Goal: Task Accomplishment & Management: Manage account settings

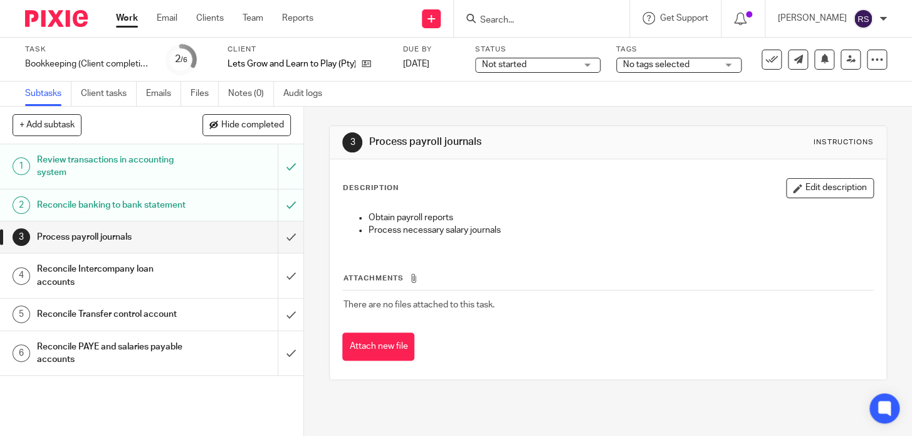
click at [583, 15] on input "Search" at bounding box center [535, 20] width 113 height 11
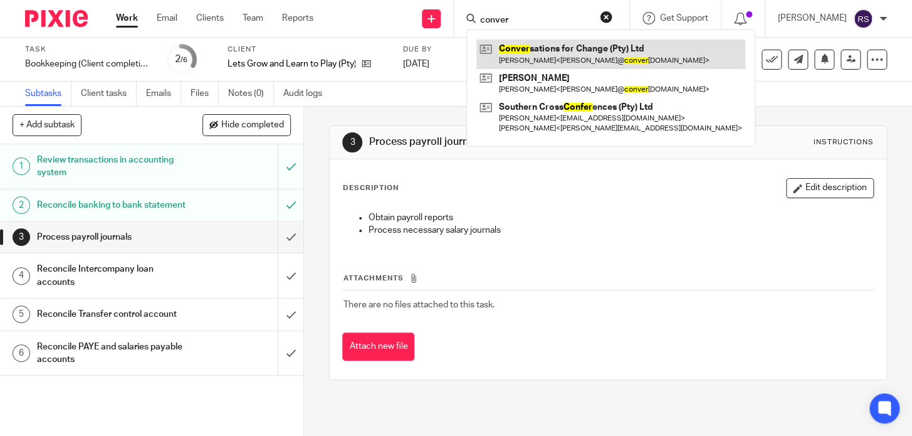
type input "conver"
click at [584, 53] on link at bounding box center [611, 54] width 269 height 29
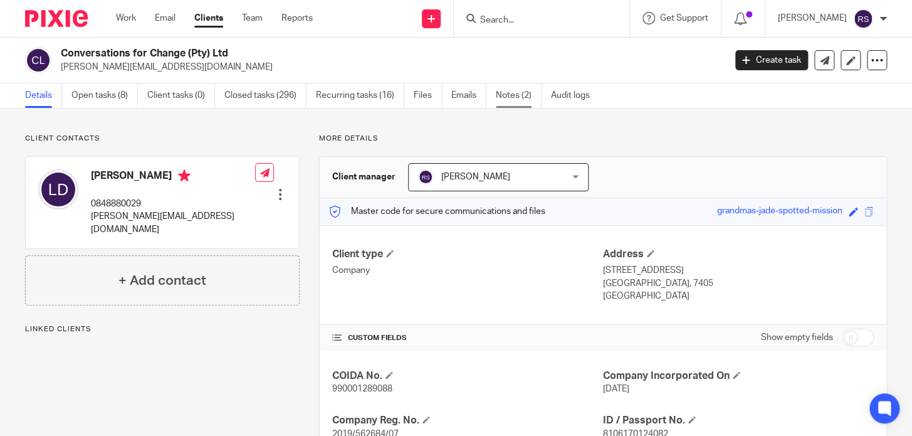
click at [499, 93] on link "Notes (2)" at bounding box center [519, 95] width 46 height 24
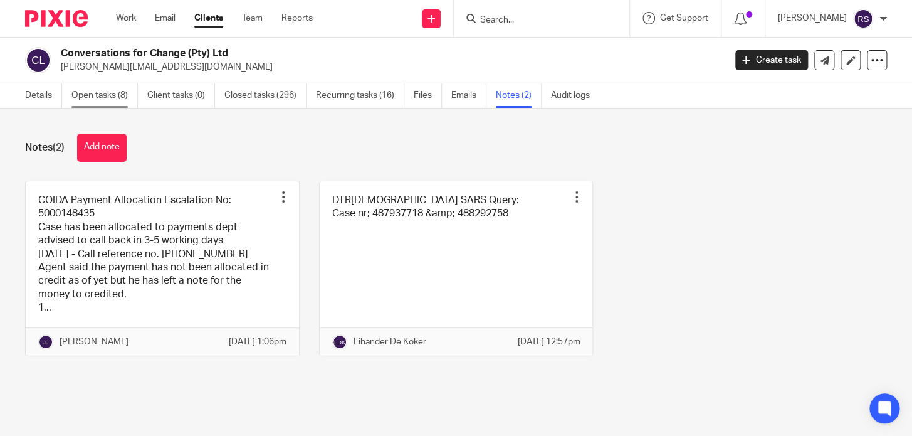
click at [95, 100] on link "Open tasks (8)" at bounding box center [104, 95] width 66 height 24
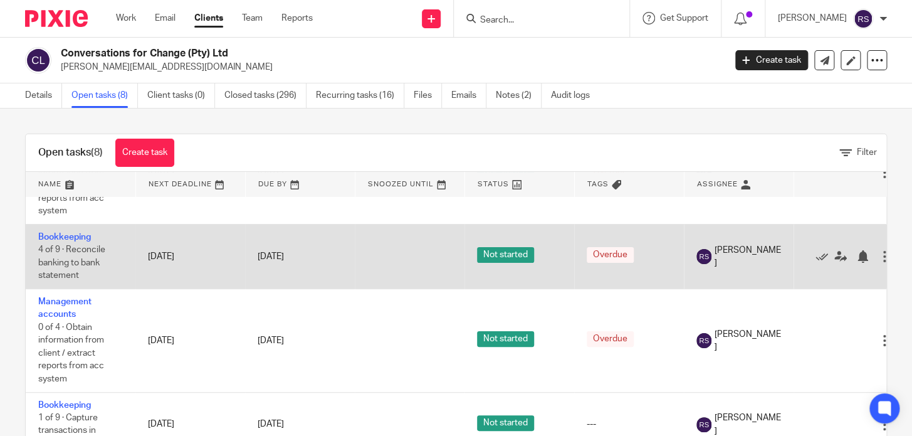
scroll to position [56, 0]
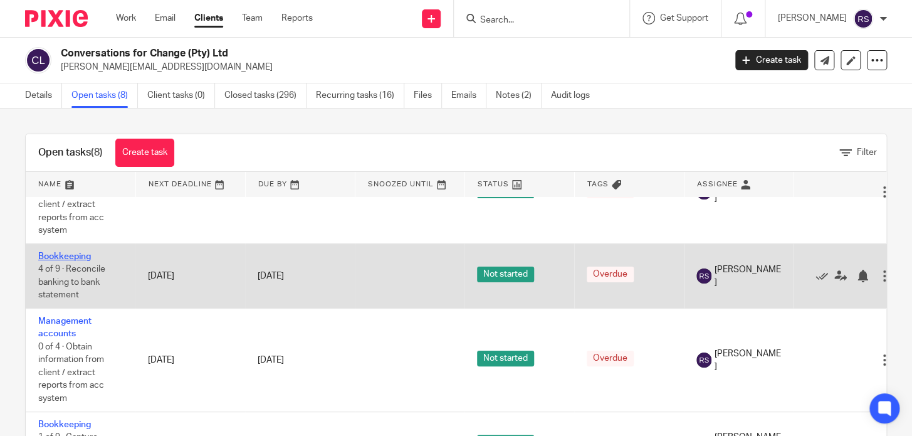
click at [71, 255] on link "Bookkeeping" at bounding box center [64, 256] width 53 height 9
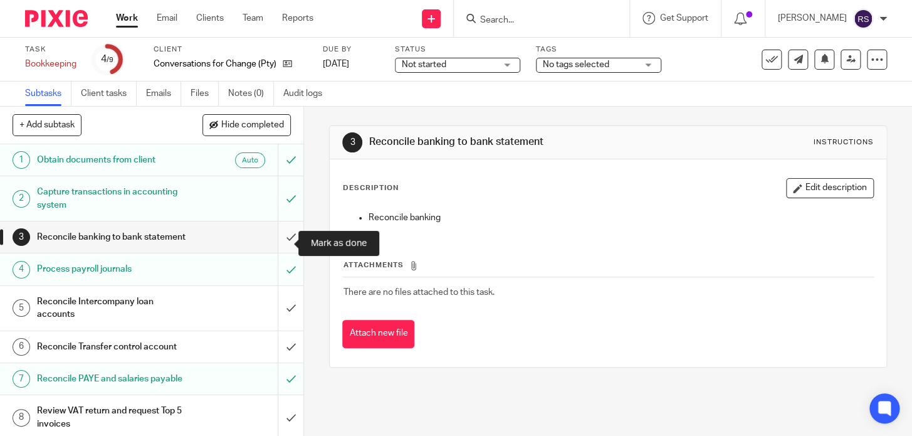
click at [275, 241] on input "submit" at bounding box center [151, 236] width 303 height 31
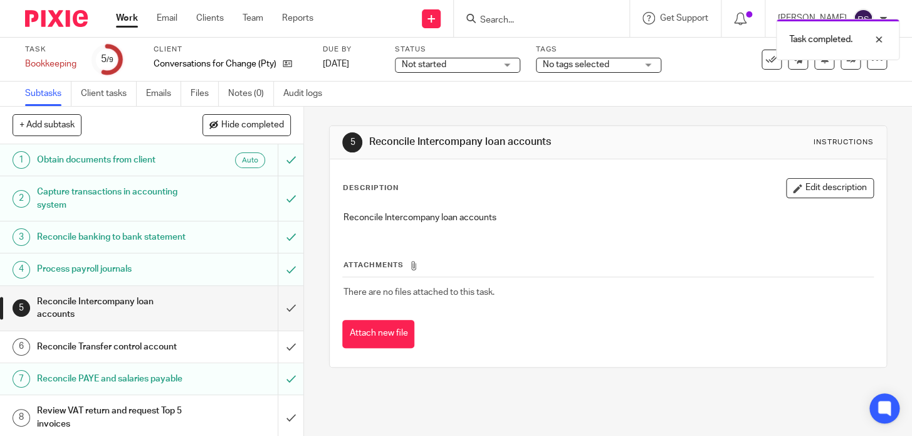
scroll to position [56, 0]
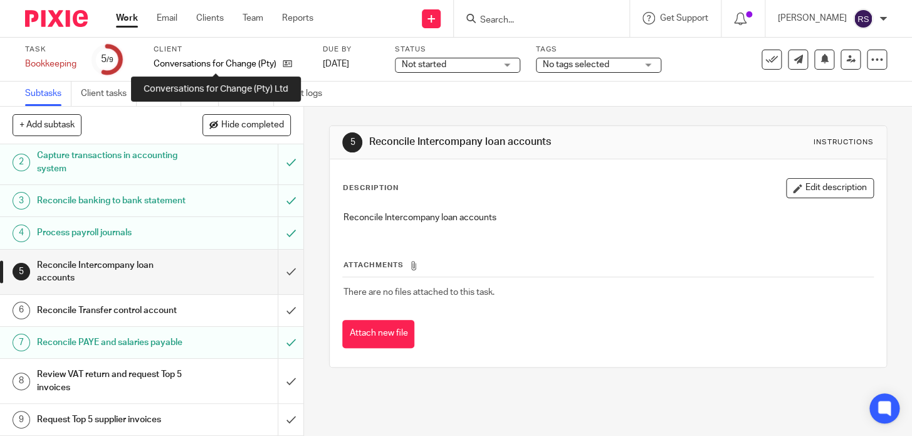
click at [245, 65] on p "Conversations for Change (Pty) Ltd" at bounding box center [215, 64] width 123 height 13
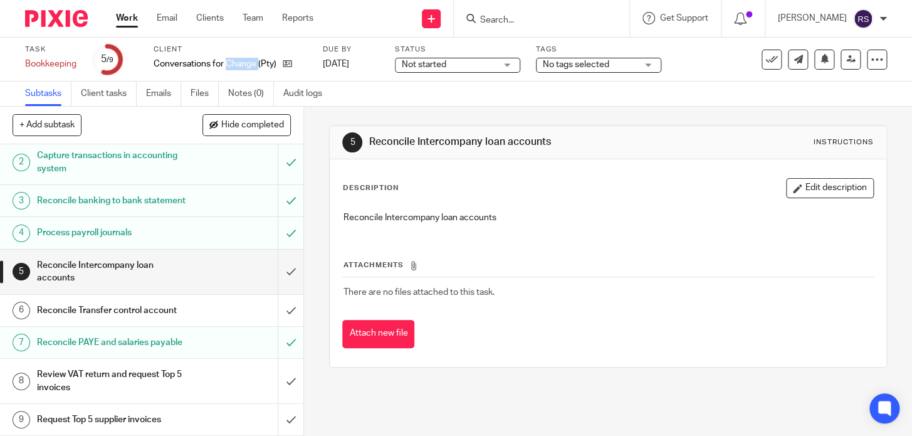
click at [245, 65] on p "Conversations for Change (Pty) Ltd" at bounding box center [215, 64] width 123 height 13
copy div "Conversations for Change (Pty) Ltd"
click at [536, 19] on input "Search" at bounding box center [535, 20] width 113 height 11
paste input "Conversations for Change (Pty) Ltd"
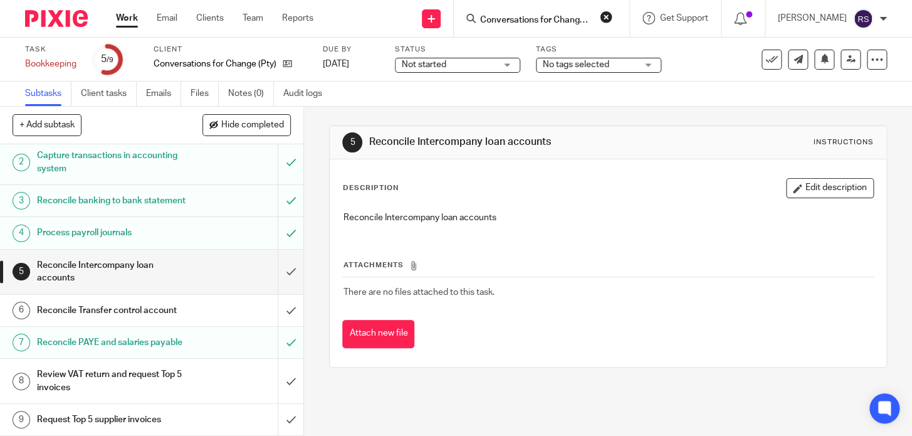
scroll to position [0, 31]
type input "Conversations for Change (Pty) Ltd"
click button "submit" at bounding box center [0, 0] width 0 height 0
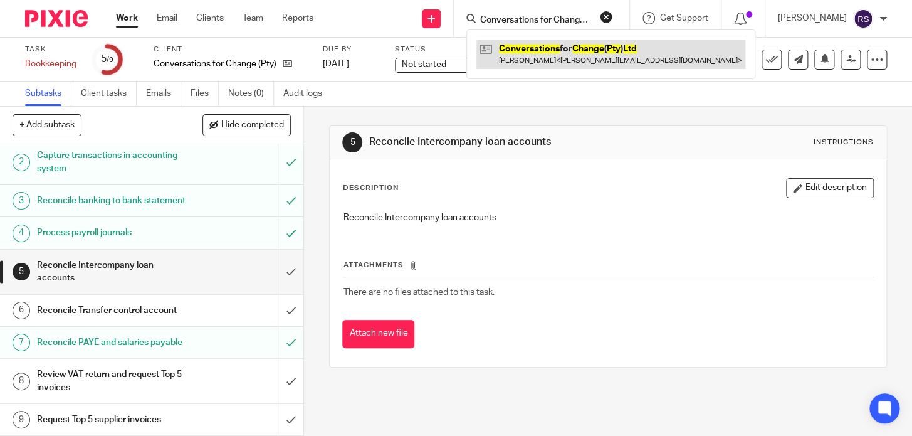
click at [543, 49] on link at bounding box center [611, 54] width 269 height 29
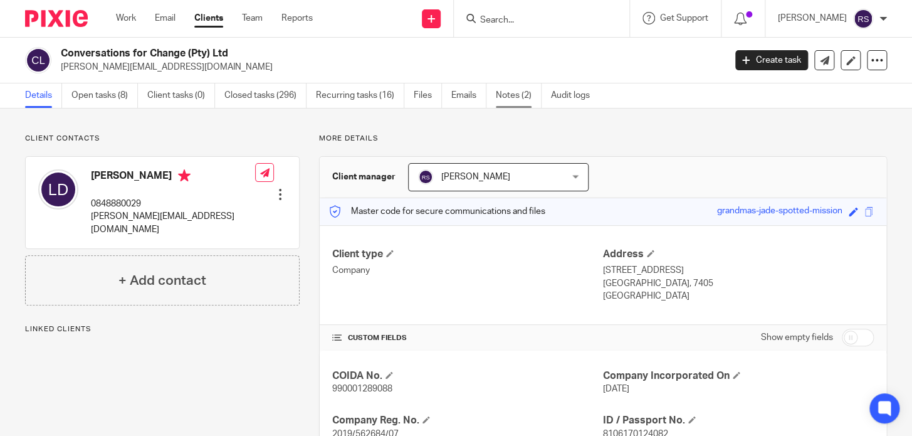
click at [512, 95] on link "Notes (2)" at bounding box center [519, 95] width 46 height 24
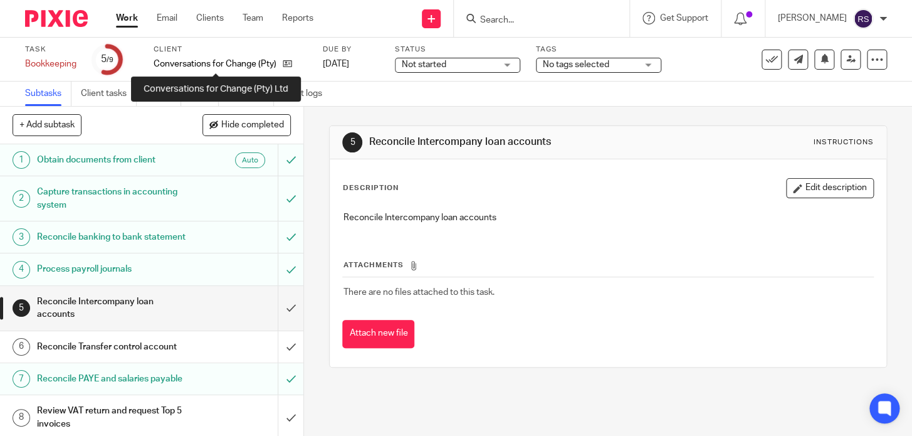
click at [228, 68] on p "Conversations for Change (Pty) Ltd" at bounding box center [215, 64] width 123 height 13
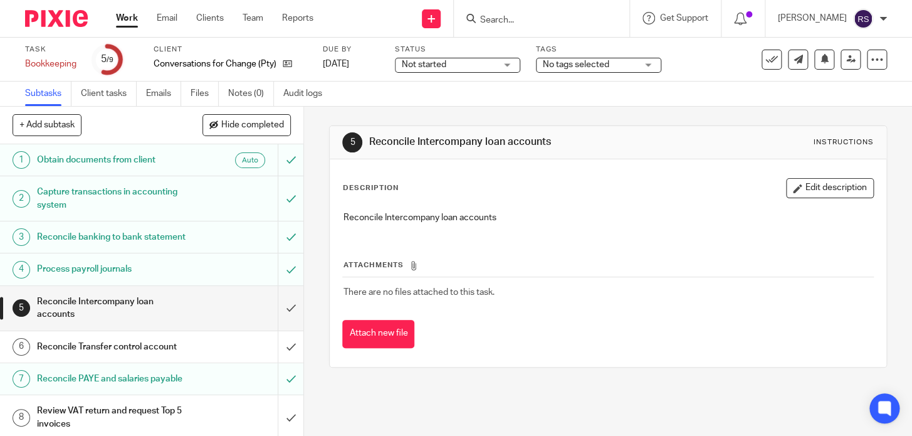
click at [229, 63] on p "Conversations for Change (Pty) Ltd" at bounding box center [215, 64] width 123 height 13
copy div "Conversations for Change (Pty) Ltd"
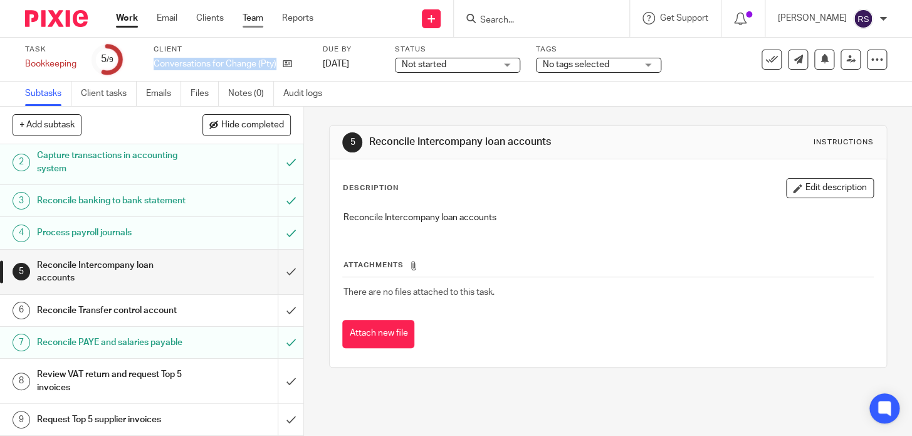
click at [248, 18] on link "Team" at bounding box center [253, 18] width 21 height 13
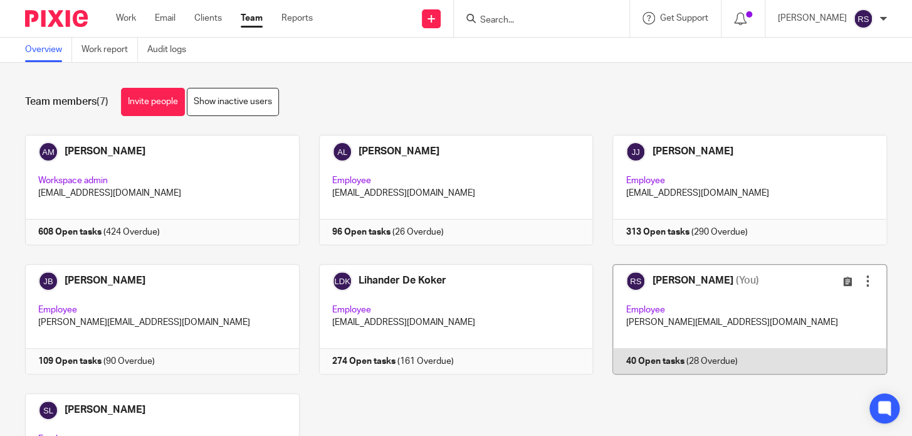
click at [752, 294] on link at bounding box center [740, 319] width 294 height 110
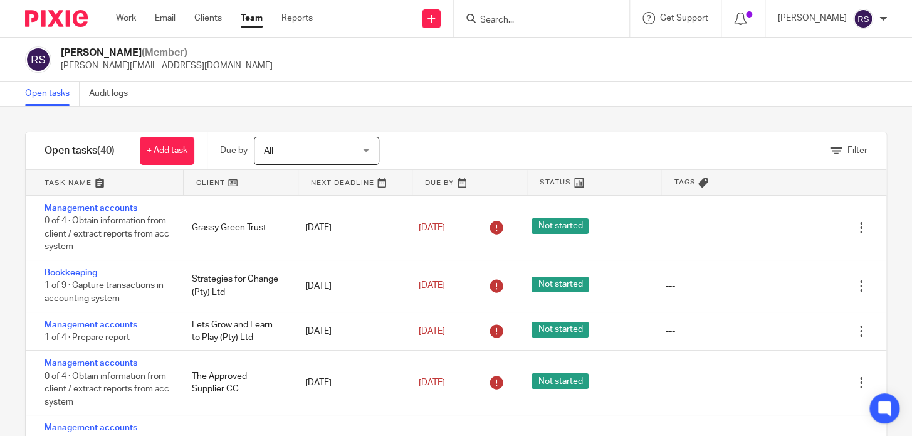
click at [117, 186] on link at bounding box center [104, 182] width 157 height 25
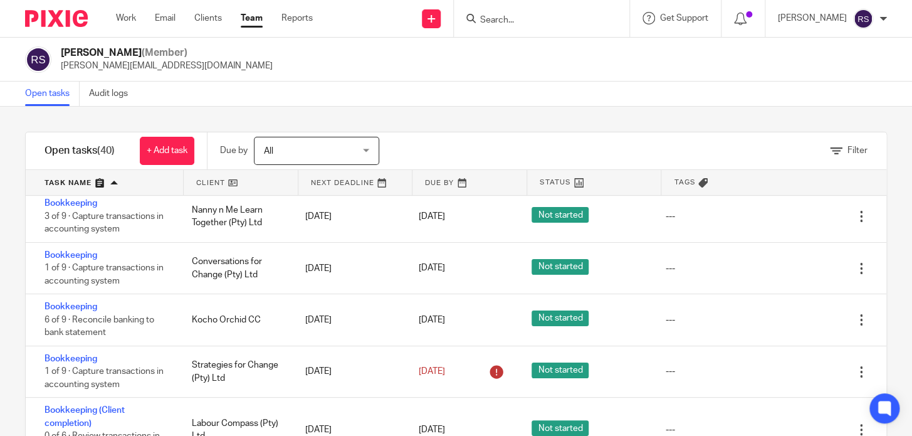
scroll to position [468, 0]
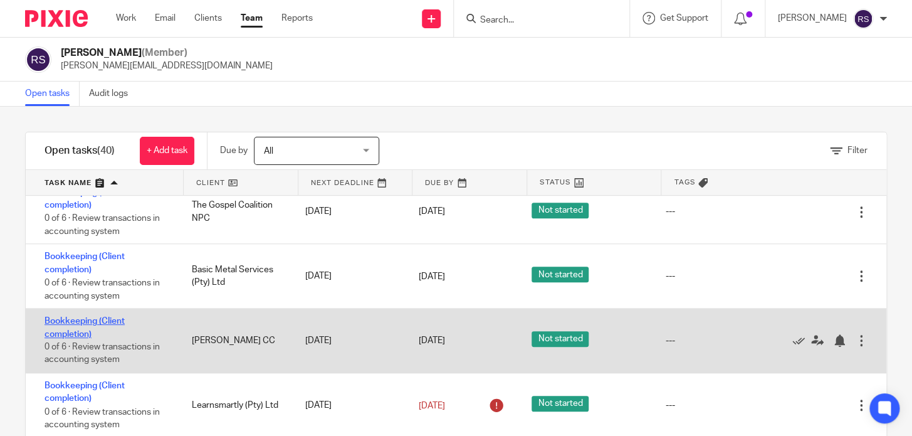
click at [79, 321] on link "Bookkeeping (Client completion)" at bounding box center [85, 327] width 80 height 21
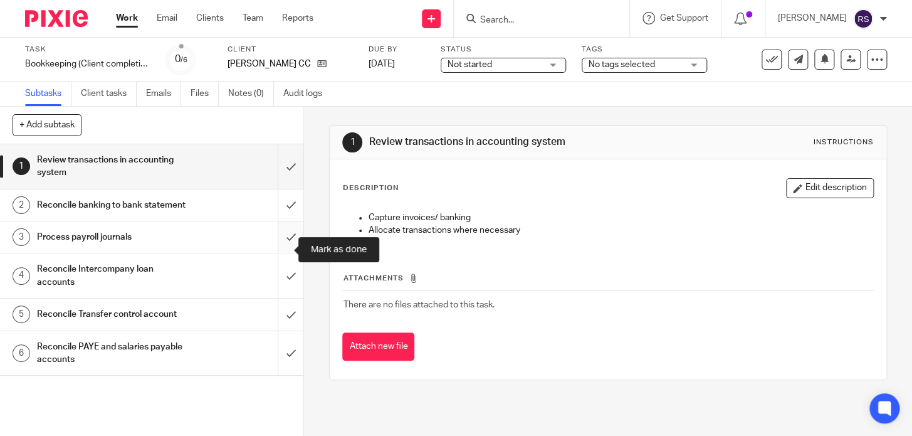
click at [275, 246] on input "submit" at bounding box center [151, 236] width 303 height 31
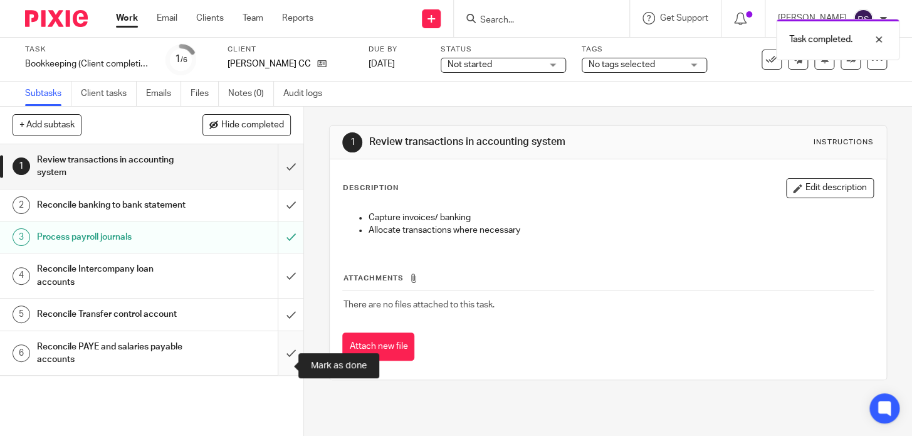
click at [278, 364] on input "submit" at bounding box center [151, 353] width 303 height 45
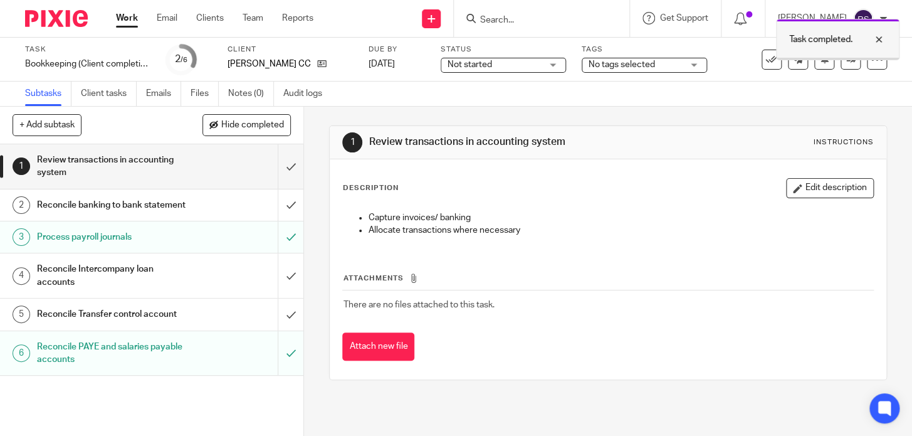
click at [875, 39] on div at bounding box center [870, 39] width 34 height 15
click at [122, 246] on h1 "Process payroll journals" at bounding box center [113, 237] width 152 height 19
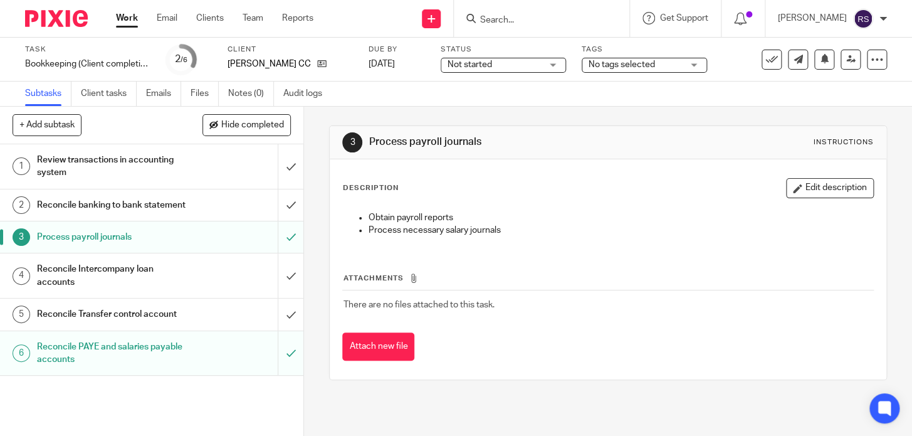
drag, startPoint x: 0, startPoint y: 0, endPoint x: 366, endPoint y: 145, distance: 393.8
click at [369, 145] on h1 "Process payroll journals" at bounding box center [502, 141] width 266 height 13
copy h1 "Process payroll journals"
click at [194, 369] on div "Reconcile PAYE and salaries payable accounts" at bounding box center [151, 353] width 228 height 32
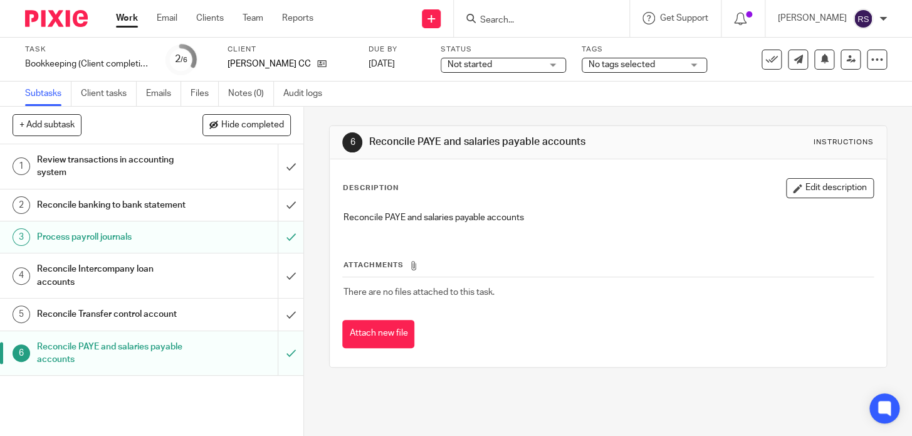
drag, startPoint x: 586, startPoint y: 144, endPoint x: 365, endPoint y: 153, distance: 220.9
click at [365, 153] on div "6 Reconcile PAYE and salaries payable accounts Instructions" at bounding box center [608, 142] width 556 height 33
copy h1 "Reconcile PAYE and salaries payable accounts"
click at [262, 52] on label "Client" at bounding box center [290, 50] width 125 height 10
click at [258, 65] on p "[PERSON_NAME] CC" at bounding box center [269, 64] width 83 height 13
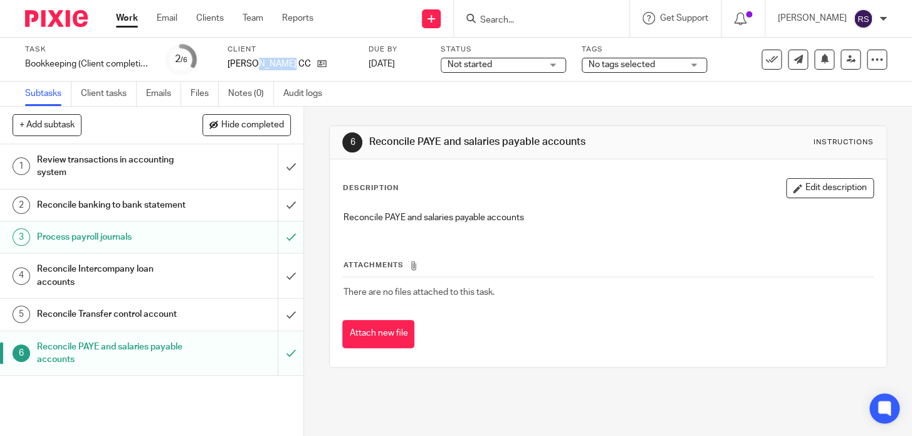
click at [258, 65] on p "[PERSON_NAME] CC" at bounding box center [269, 64] width 83 height 13
copy div "[PERSON_NAME] CC"
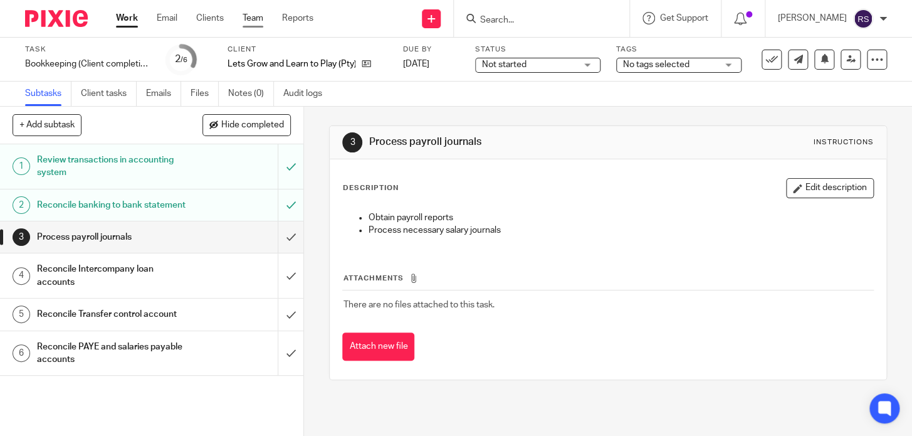
click at [263, 23] on link "Team" at bounding box center [253, 18] width 21 height 13
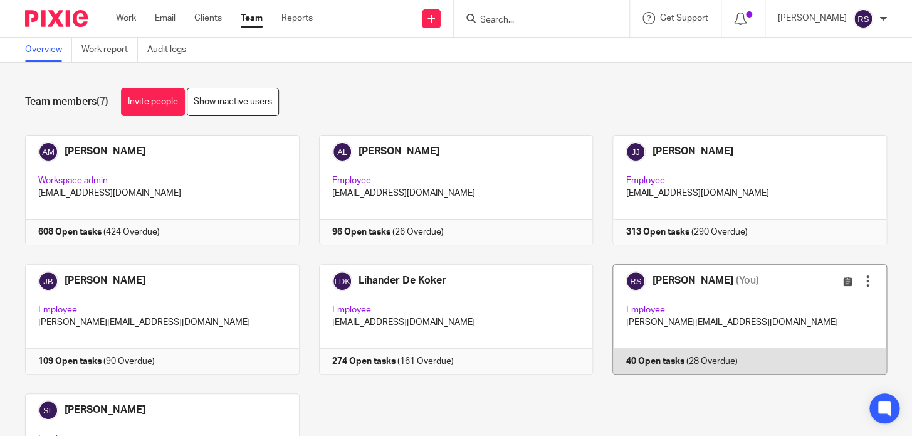
click at [712, 327] on link at bounding box center [740, 319] width 294 height 110
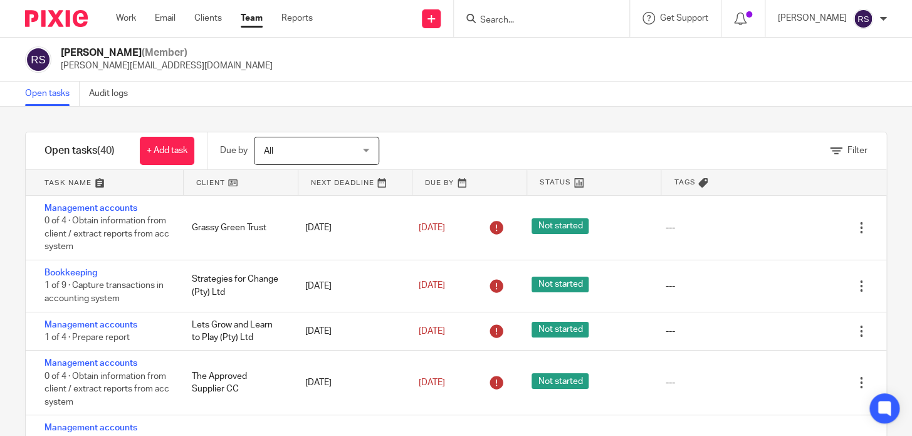
click at [137, 181] on link at bounding box center [104, 182] width 157 height 25
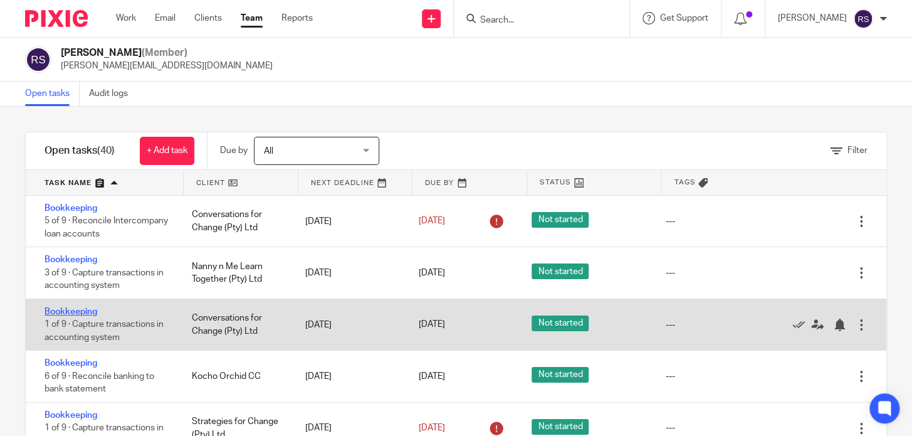
click at [80, 310] on link "Bookkeeping" at bounding box center [71, 311] width 53 height 9
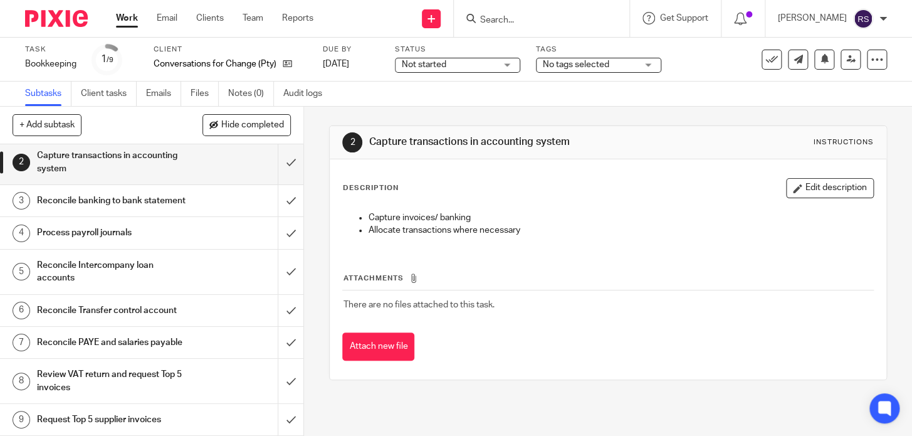
scroll to position [61, 0]
click at [282, 335] on input "submit" at bounding box center [151, 342] width 303 height 31
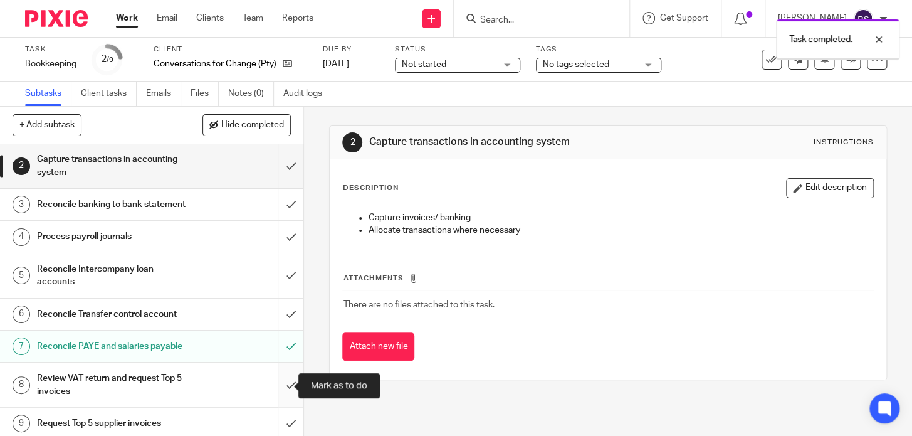
scroll to position [4, 0]
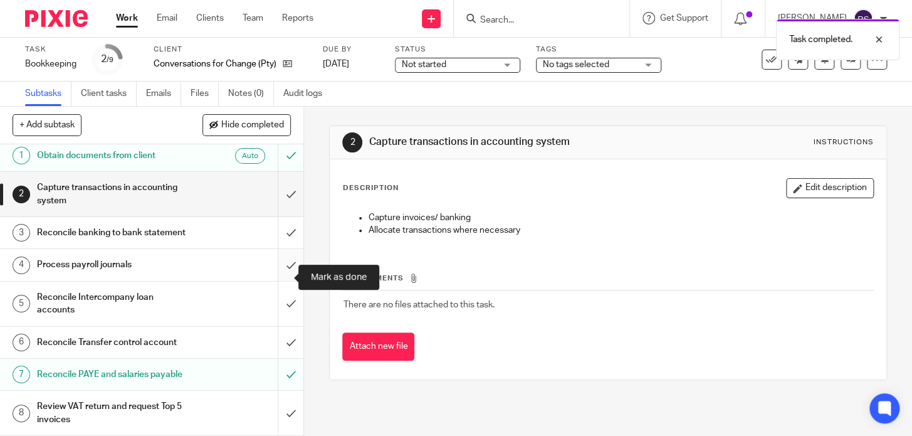
click at [285, 275] on input "submit" at bounding box center [151, 264] width 303 height 31
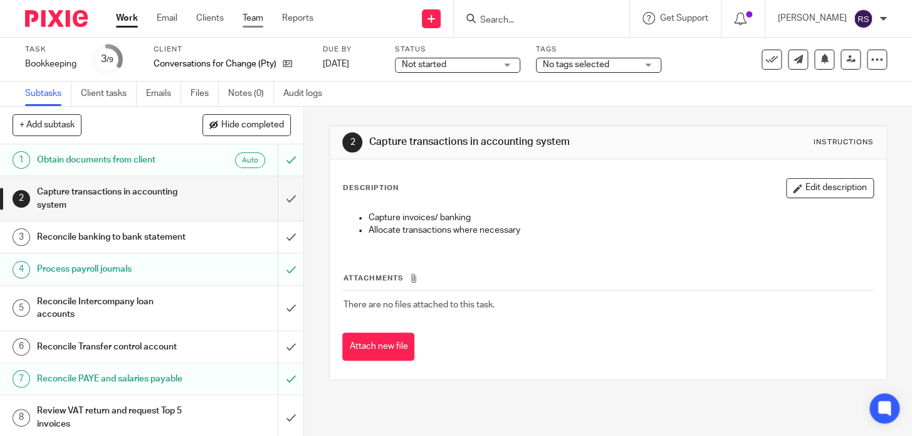
click at [260, 18] on link "Team" at bounding box center [253, 18] width 21 height 13
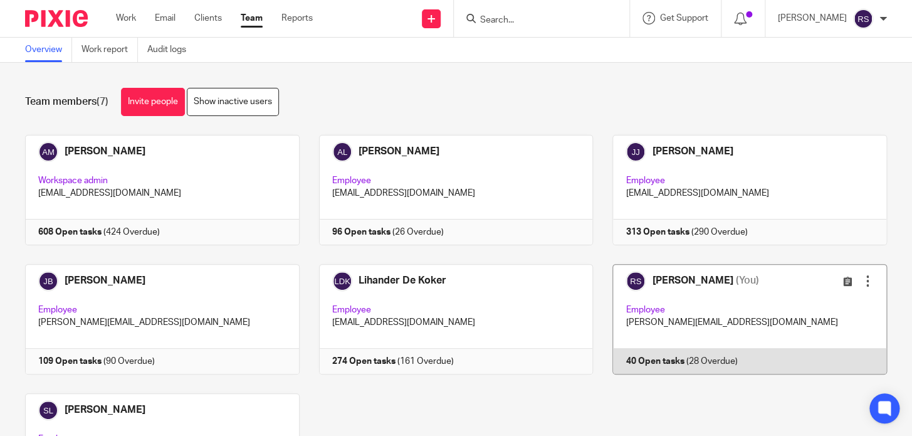
click at [753, 314] on link at bounding box center [740, 319] width 294 height 110
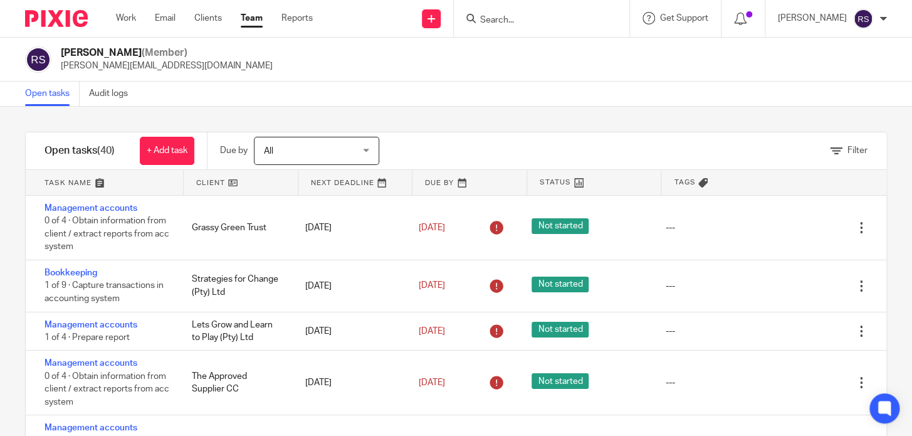
click at [120, 181] on link at bounding box center [104, 182] width 157 height 25
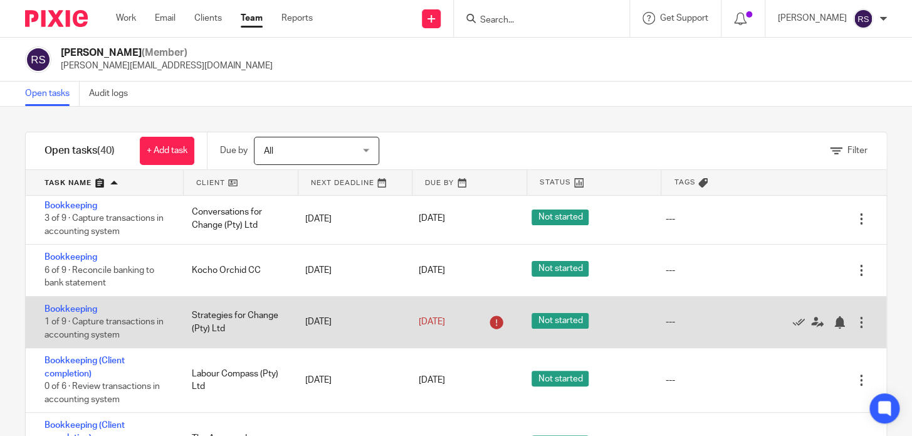
scroll to position [113, 0]
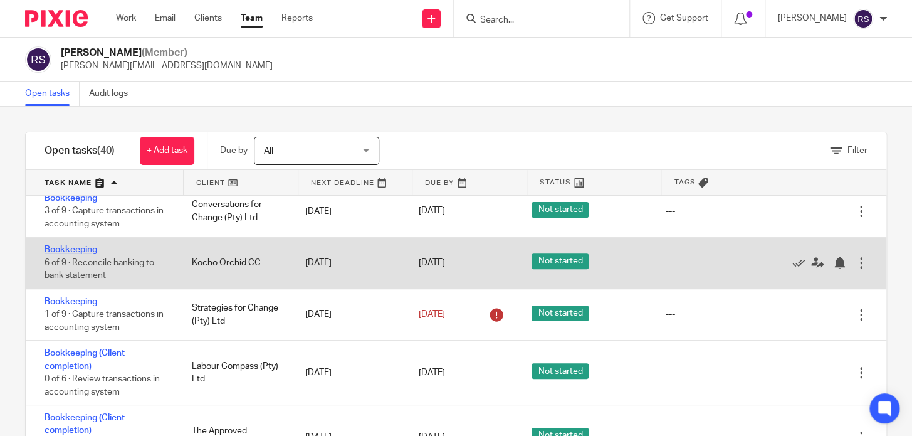
click at [71, 246] on link "Bookkeeping" at bounding box center [71, 249] width 53 height 9
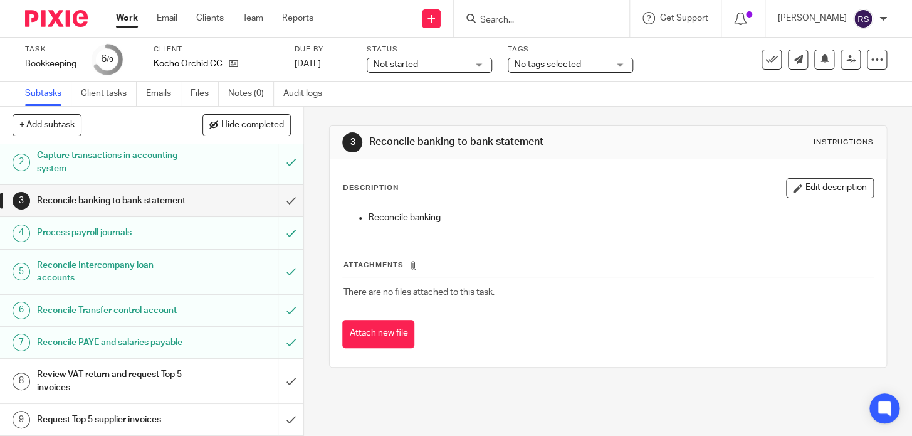
scroll to position [61, 0]
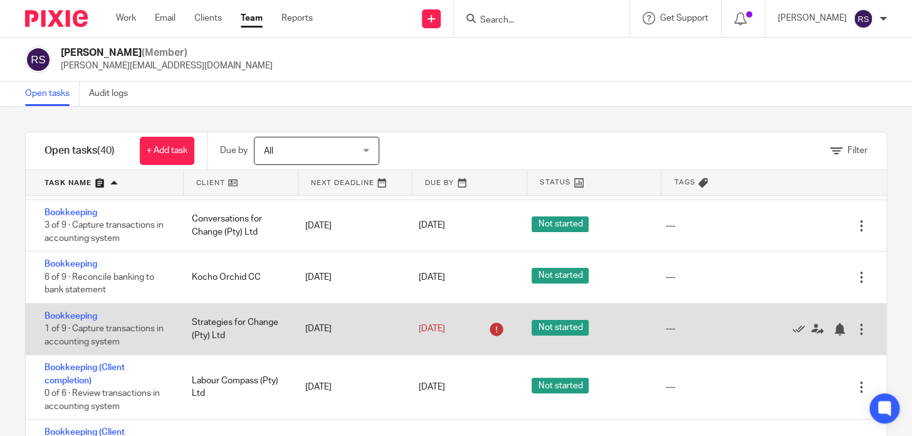
scroll to position [113, 0]
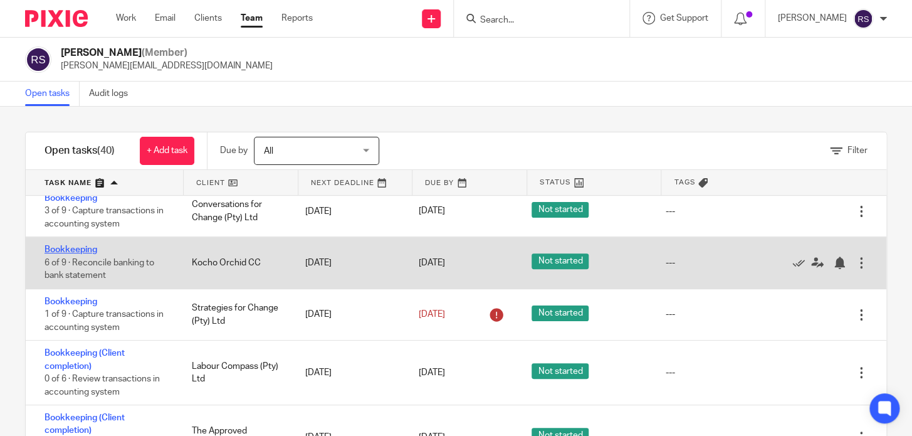
click at [73, 246] on link "Bookkeeping" at bounding box center [71, 249] width 53 height 9
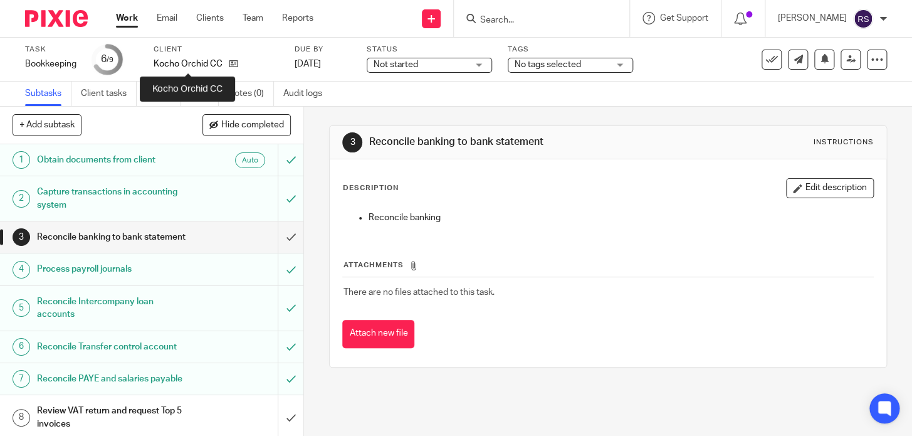
click at [200, 60] on p "Kocho Orchid CC" at bounding box center [188, 64] width 69 height 13
copy div "Kocho Orchid CC"
click at [253, 21] on link "Team" at bounding box center [253, 18] width 21 height 13
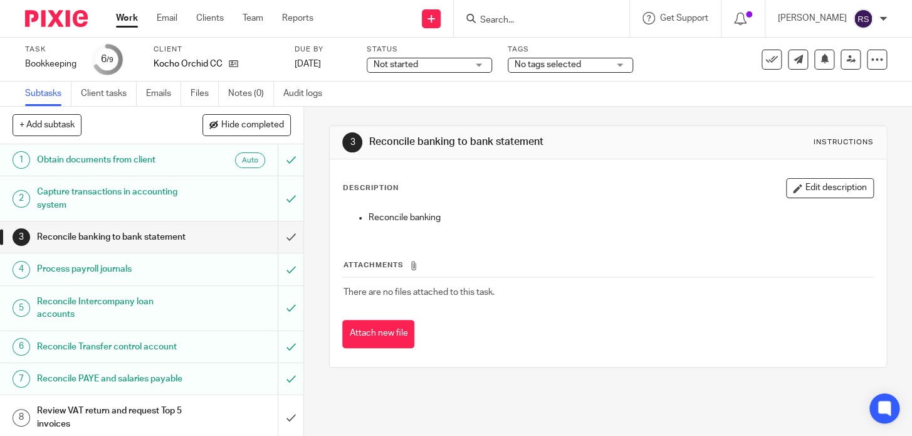
click at [557, 19] on input "Search" at bounding box center [535, 20] width 113 height 11
paste input "Kocho Orchid CC"
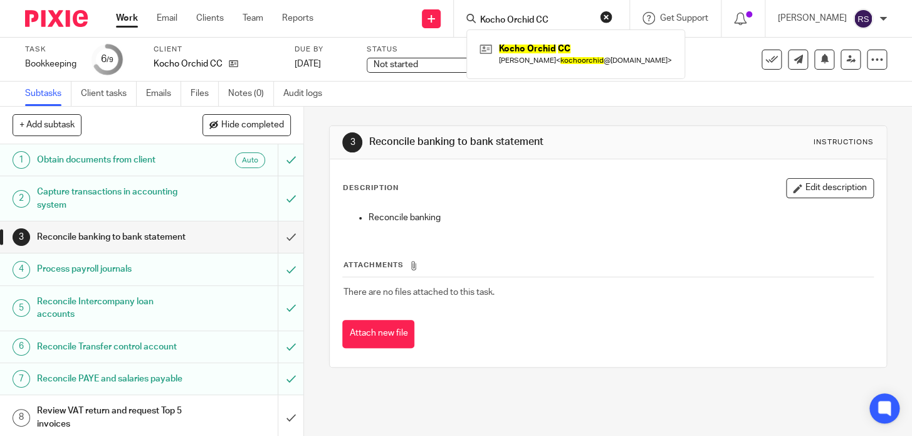
type input "Kocho Orchid CC"
click button "submit" at bounding box center [0, 0] width 0 height 0
click at [578, 75] on div "Kocho Orchid CC [PERSON_NAME] < kochoorchid @[DOMAIN_NAME] >" at bounding box center [576, 53] width 219 height 49
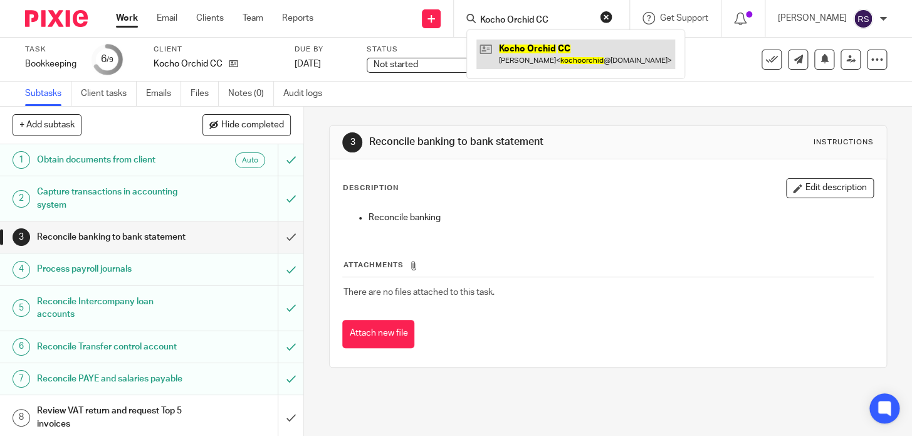
click at [583, 61] on link at bounding box center [576, 54] width 199 height 29
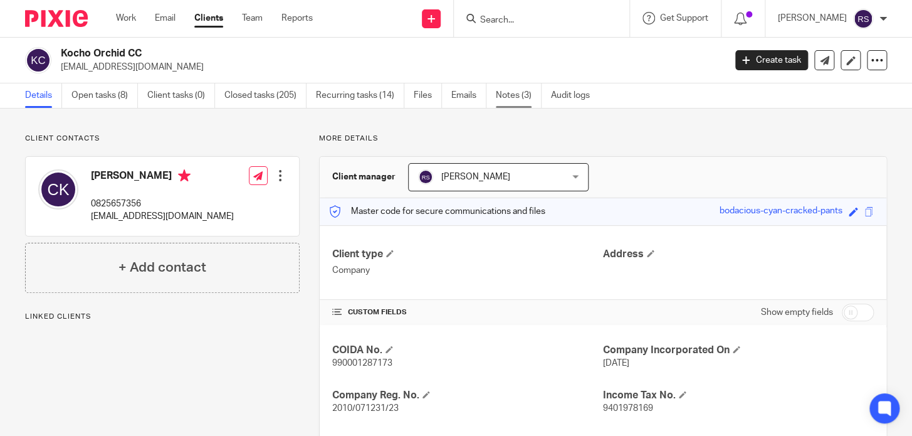
click at [520, 99] on link "Notes (3)" at bounding box center [519, 95] width 46 height 24
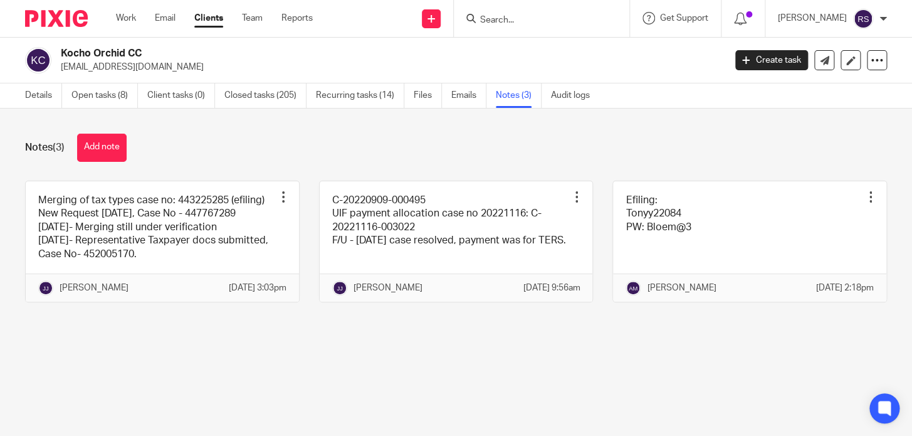
click at [535, 23] on input "Search" at bounding box center [535, 20] width 113 height 11
type input "s"
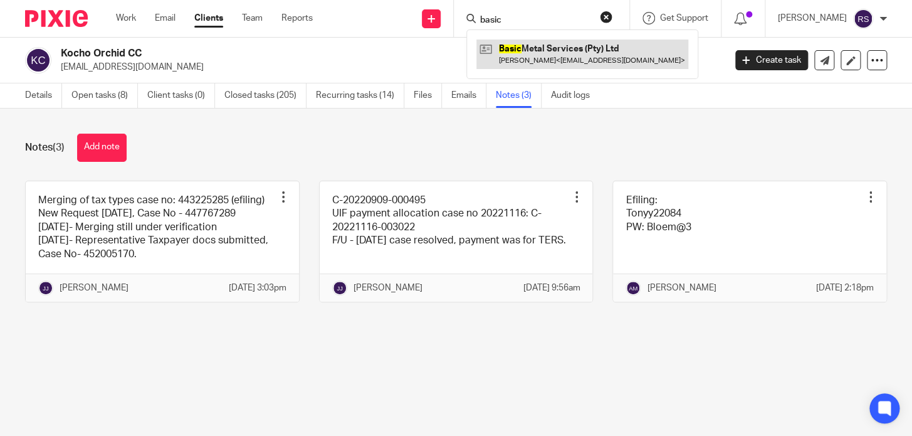
type input "basic"
click at [547, 58] on link at bounding box center [583, 54] width 212 height 29
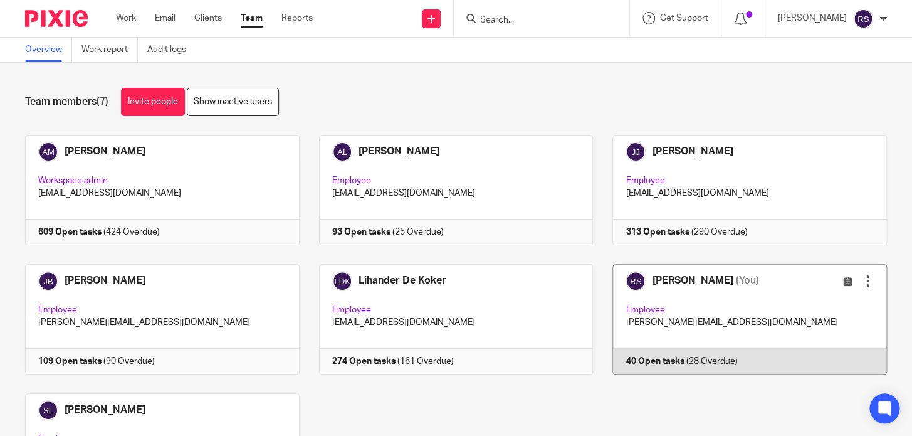
click at [656, 290] on link at bounding box center [740, 319] width 294 height 110
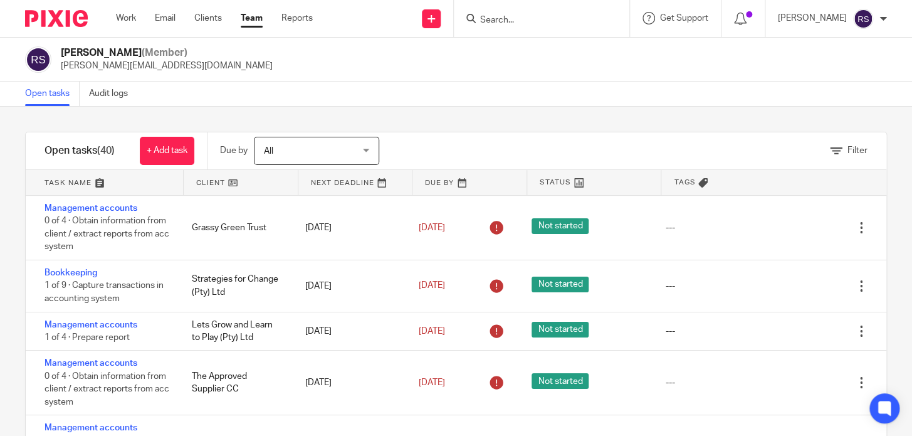
click at [145, 181] on link at bounding box center [104, 182] width 157 height 25
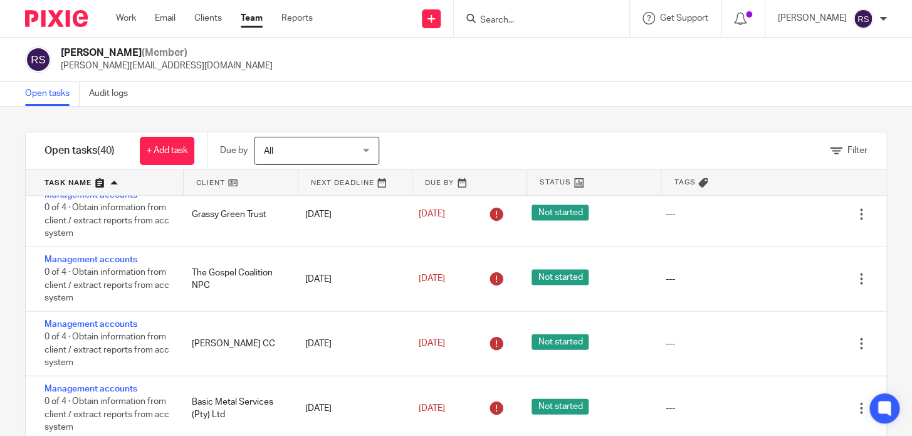
scroll to position [468, 0]
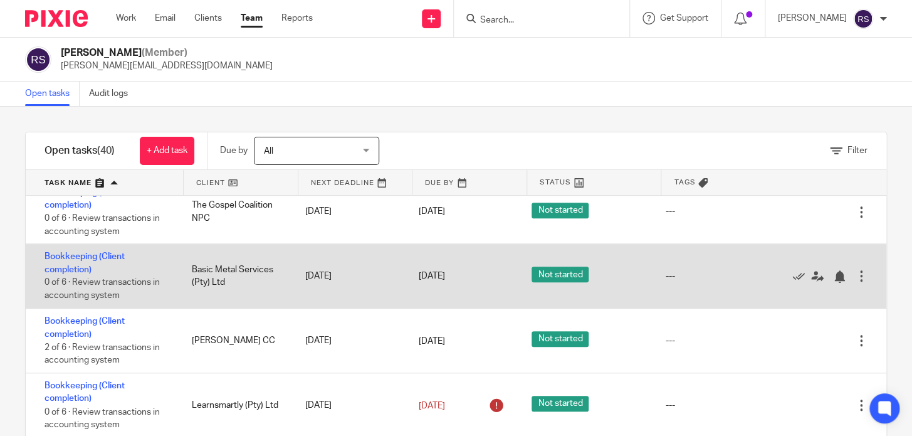
click at [169, 270] on div "Bookkeeping (Client completion) 0 of 6 · Review transactions in accounting syst…" at bounding box center [103, 276] width 154 height 64
click at [94, 257] on link "Bookkeeping (Client completion)" at bounding box center [85, 262] width 80 height 21
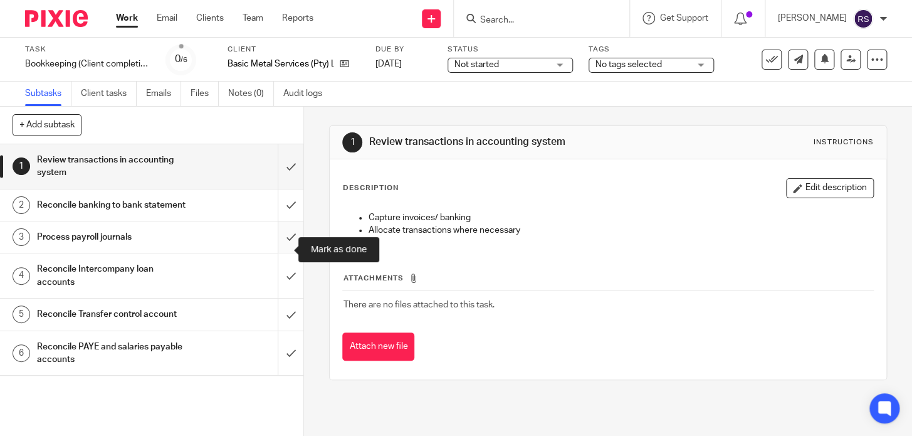
click at [273, 247] on input "submit" at bounding box center [151, 236] width 303 height 31
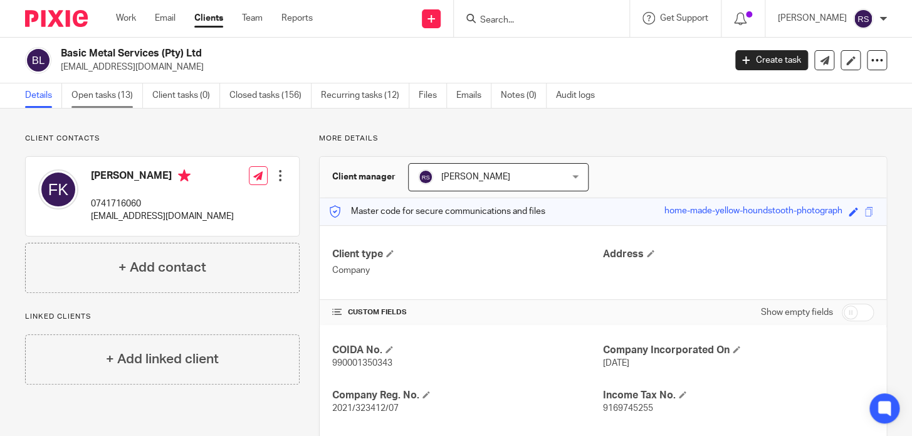
click at [97, 94] on link "Open tasks (13)" at bounding box center [106, 95] width 71 height 24
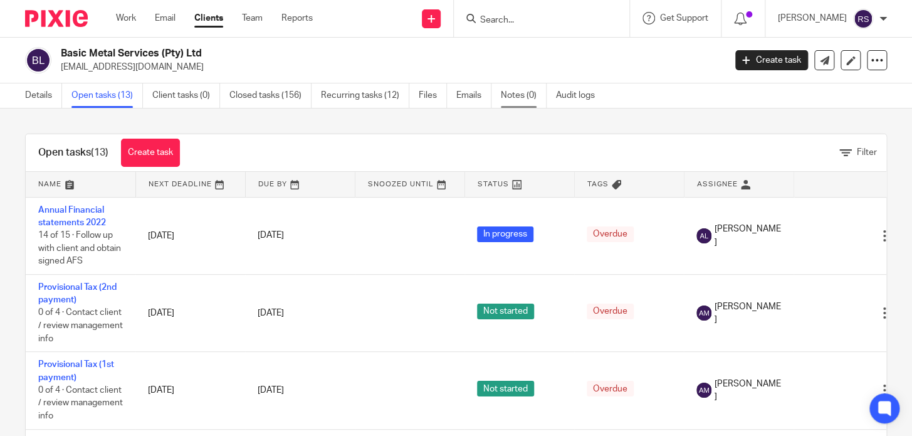
click at [518, 97] on link "Notes (0)" at bounding box center [524, 95] width 46 height 24
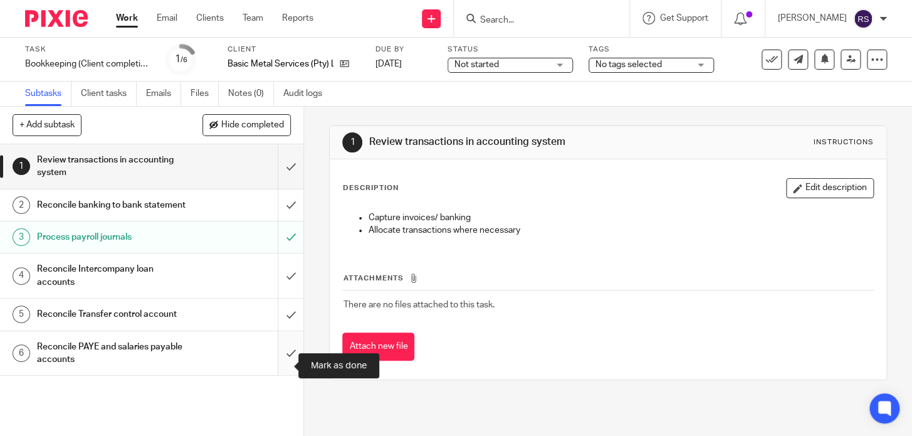
click at [273, 364] on input "submit" at bounding box center [151, 353] width 303 height 45
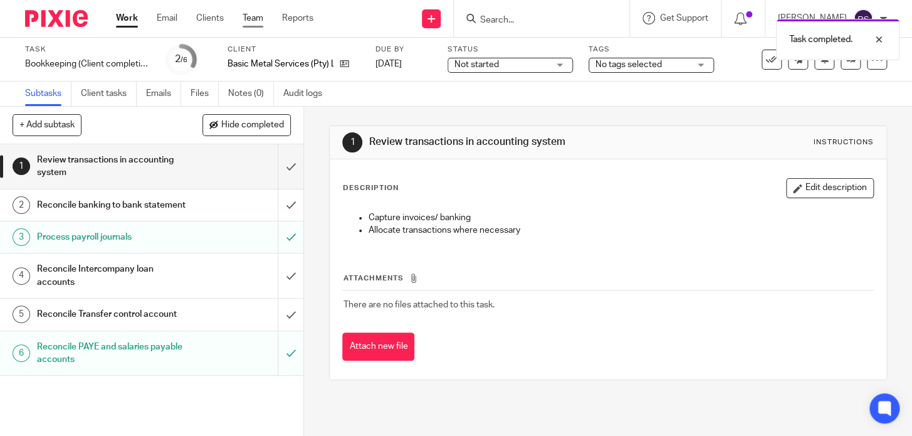
click at [254, 20] on link "Team" at bounding box center [253, 18] width 21 height 13
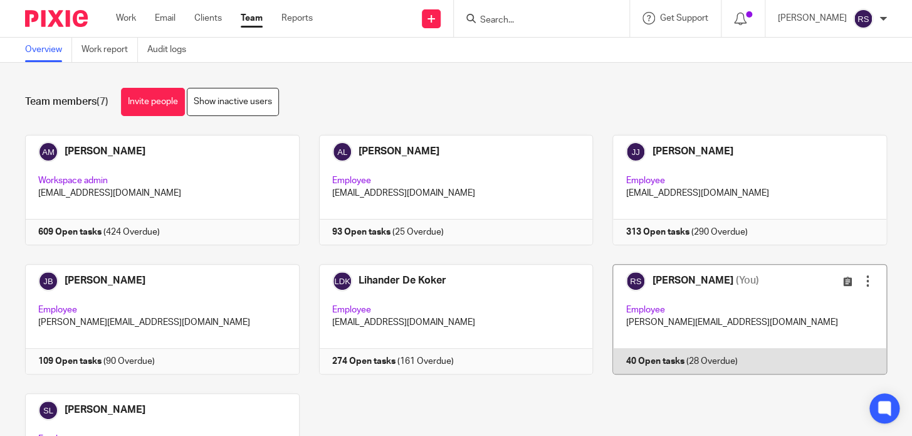
drag, startPoint x: 662, startPoint y: 319, endPoint x: 670, endPoint y: 301, distance: 19.1
click at [663, 317] on link at bounding box center [740, 319] width 294 height 110
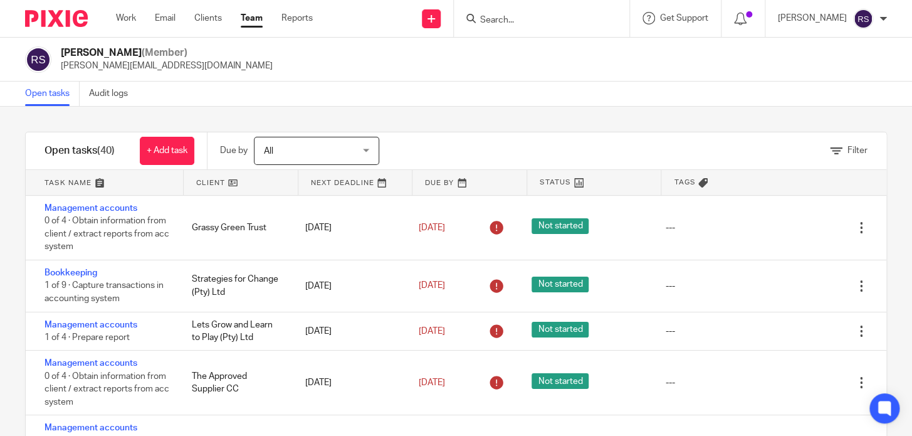
click at [125, 179] on link at bounding box center [104, 182] width 157 height 25
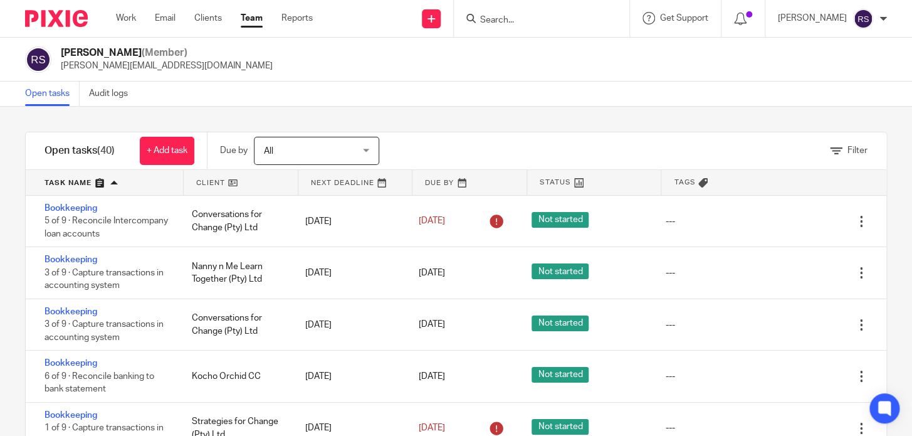
click at [123, 182] on link at bounding box center [104, 182] width 157 height 25
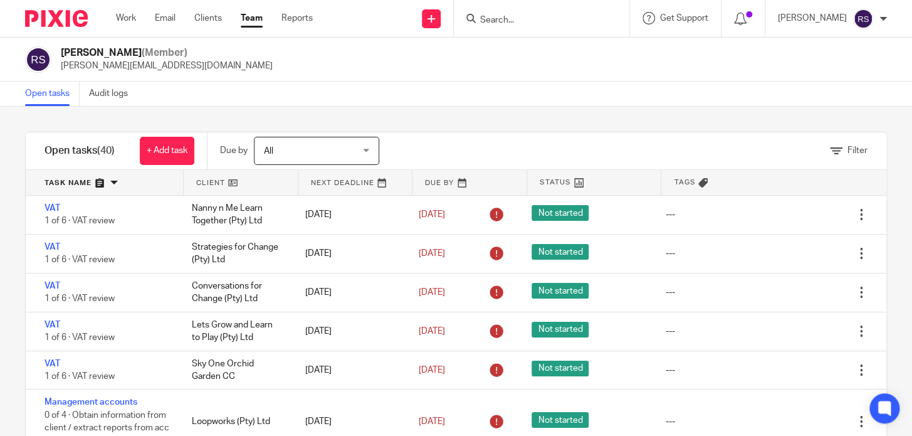
click at [135, 182] on link at bounding box center [104, 182] width 157 height 25
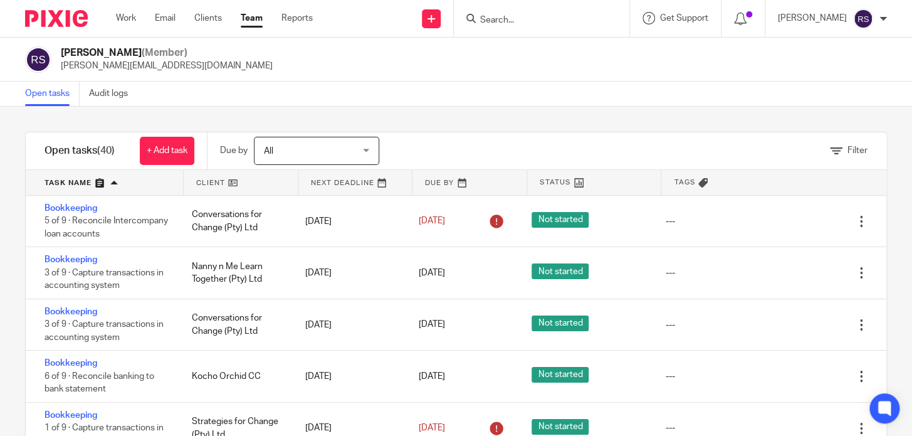
click at [122, 181] on link at bounding box center [104, 182] width 157 height 25
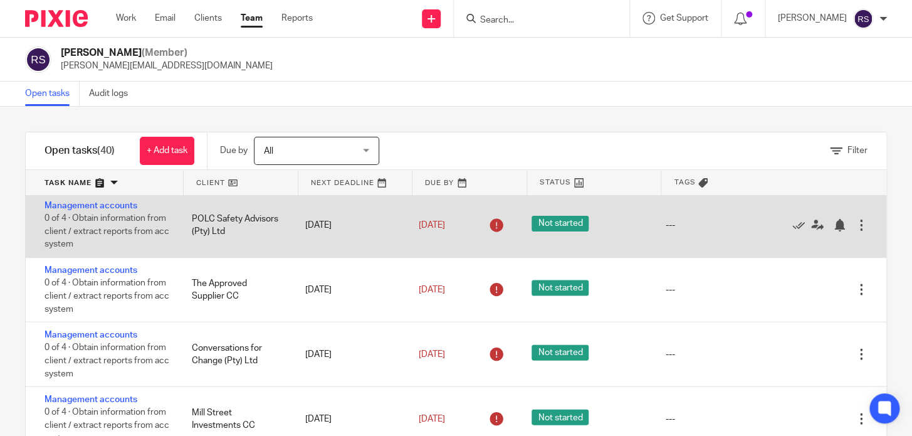
scroll to position [1083, 0]
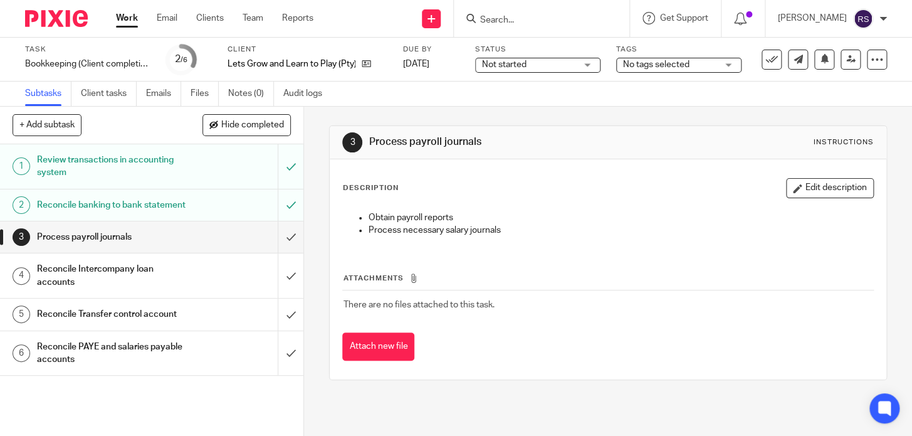
click at [522, 21] on input "Search" at bounding box center [535, 20] width 113 height 11
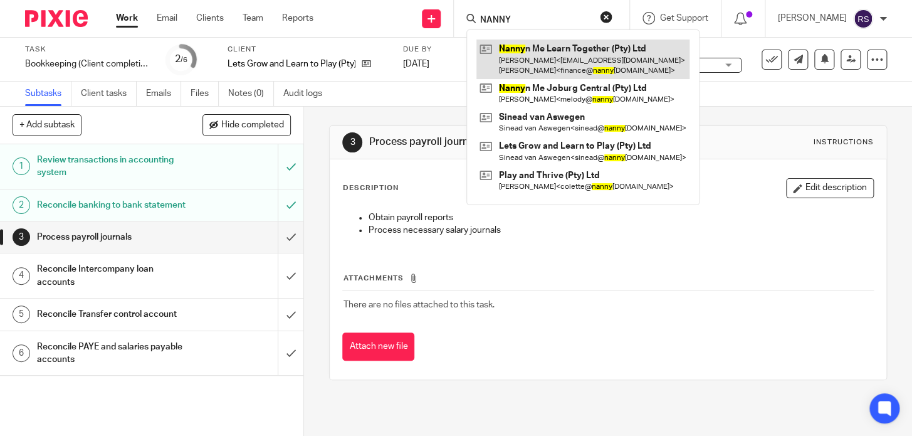
type input "NANNY"
click at [586, 68] on link at bounding box center [583, 59] width 213 height 39
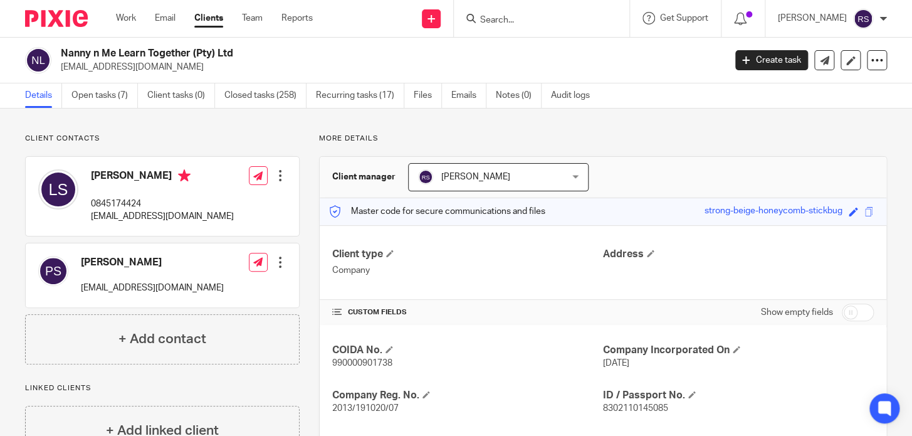
click at [541, 19] on input "Search" at bounding box center [535, 20] width 113 height 11
click at [98, 91] on link "Open tasks (7)" at bounding box center [104, 95] width 66 height 24
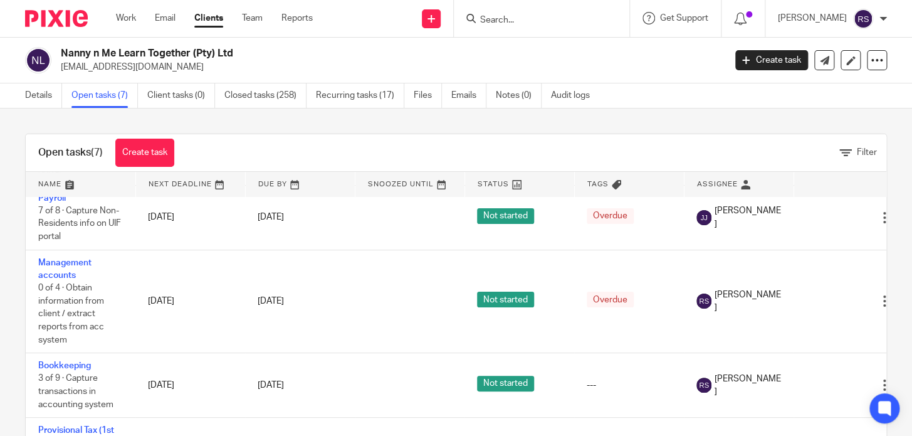
scroll to position [73, 0]
